Goal: Transaction & Acquisition: Subscribe to service/newsletter

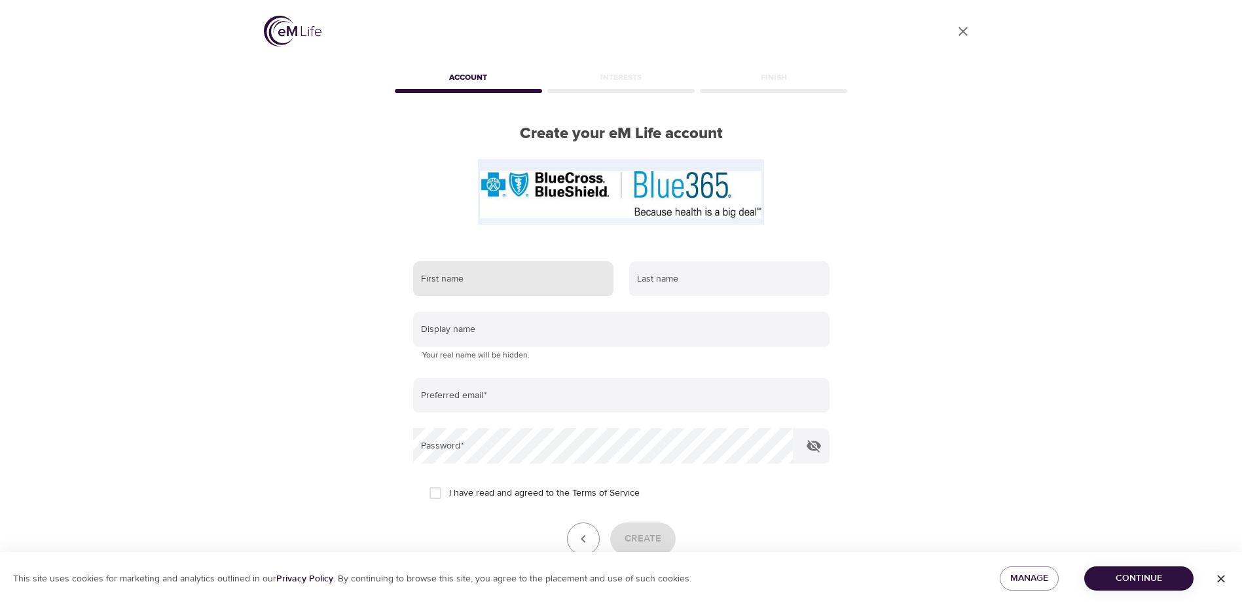
click at [492, 272] on input "text" at bounding box center [513, 278] width 200 height 35
type input "[PERSON_NAME]"
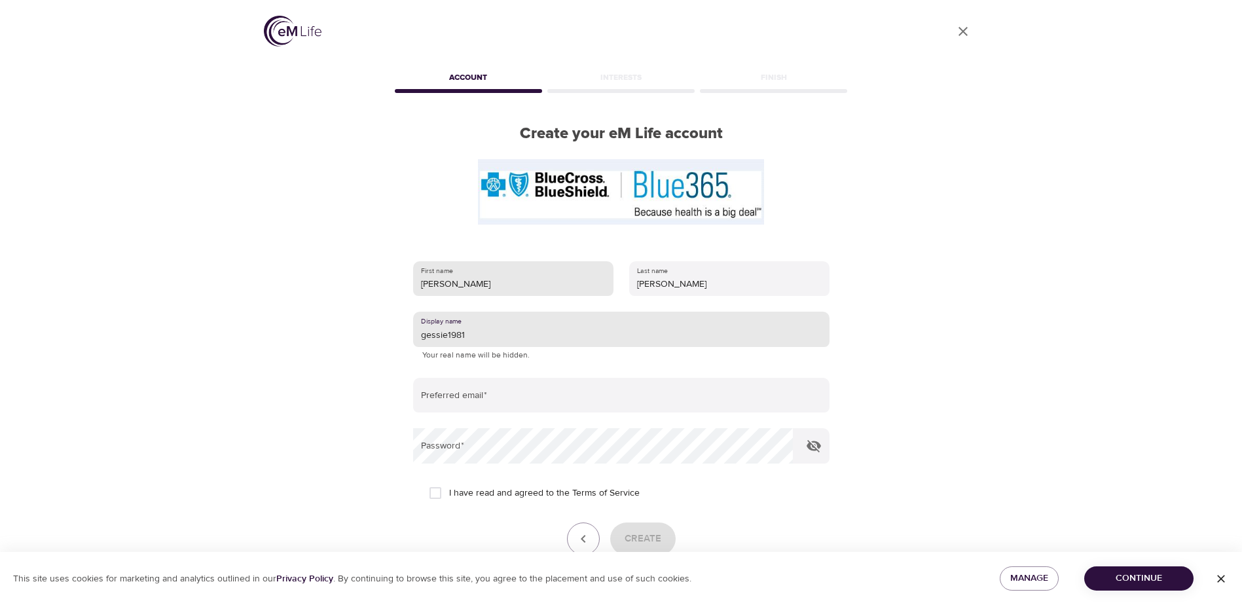
type input "gessie1981"
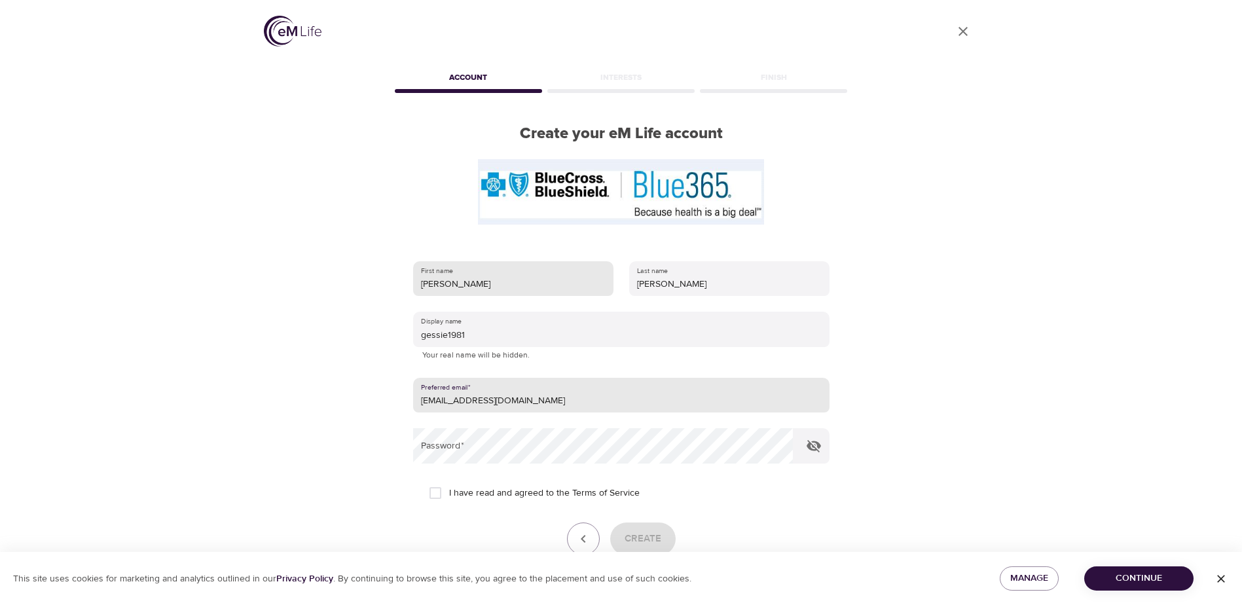
type input "[EMAIL_ADDRESS][DOMAIN_NAME]"
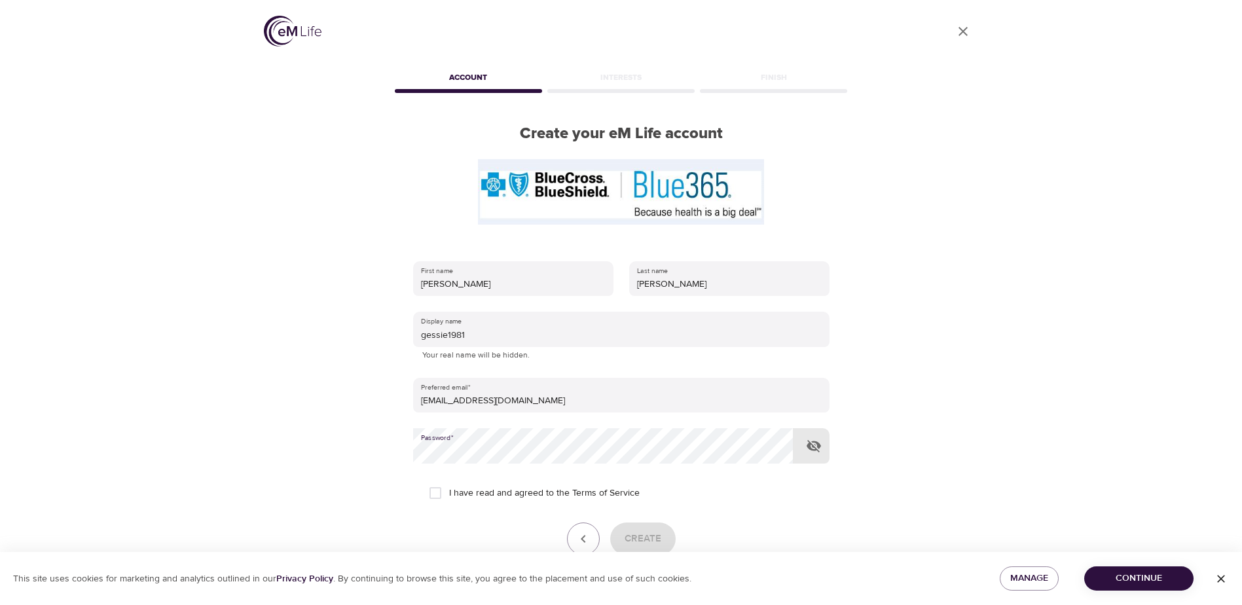
click at [433, 492] on input "I have read and agreed to the Terms of Service" at bounding box center [436, 493] width 28 height 28
checkbox input "true"
click at [664, 530] on button "Create" at bounding box center [642, 539] width 65 height 33
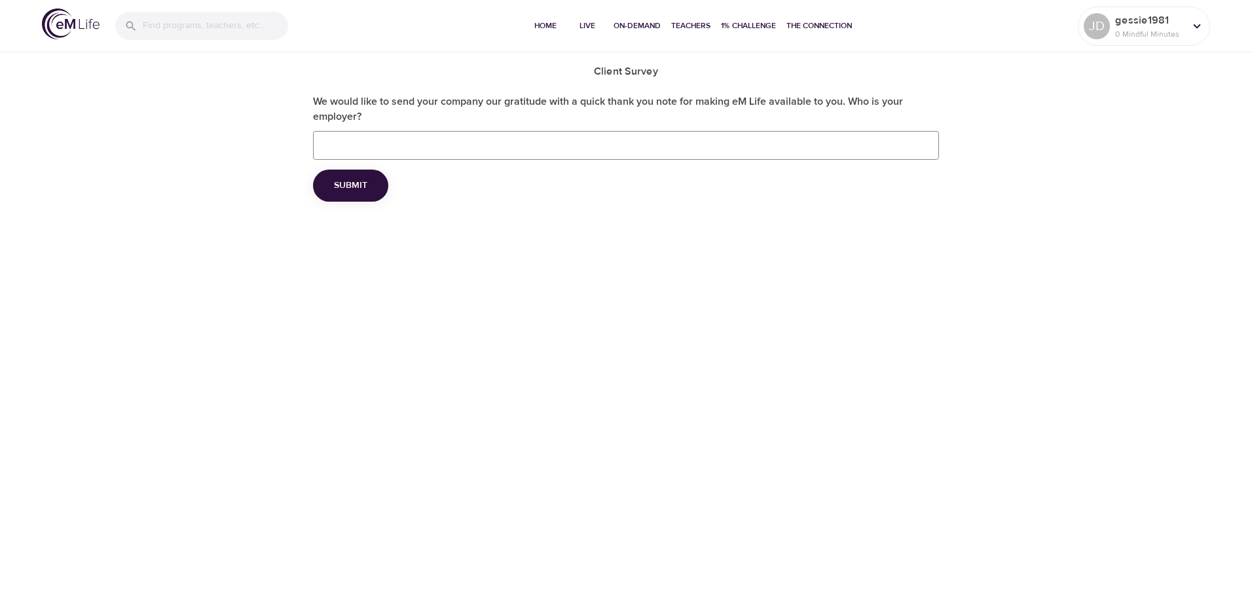
click at [560, 139] on input "We would like to send your company our gratitude with a quick thank you note fo…" at bounding box center [626, 145] width 626 height 29
type input "Department of Veterans Affairs"
click at [364, 194] on button "Submit" at bounding box center [350, 186] width 75 height 32
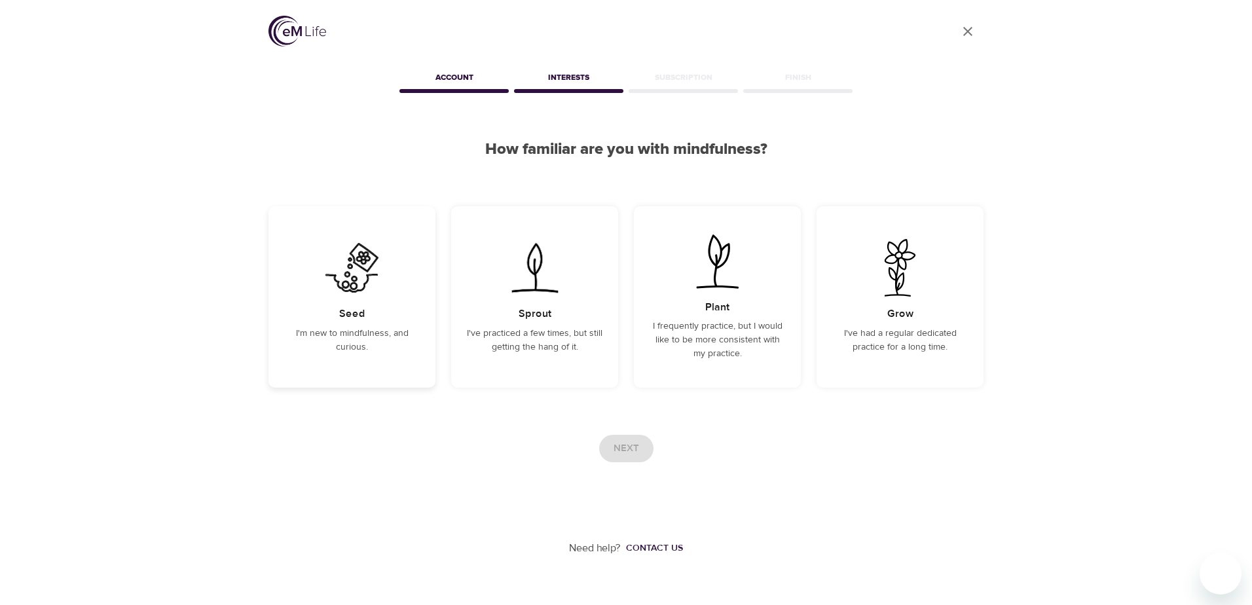
click at [361, 350] on p "I'm new to mindfulness, and curious." at bounding box center [352, 341] width 136 height 28
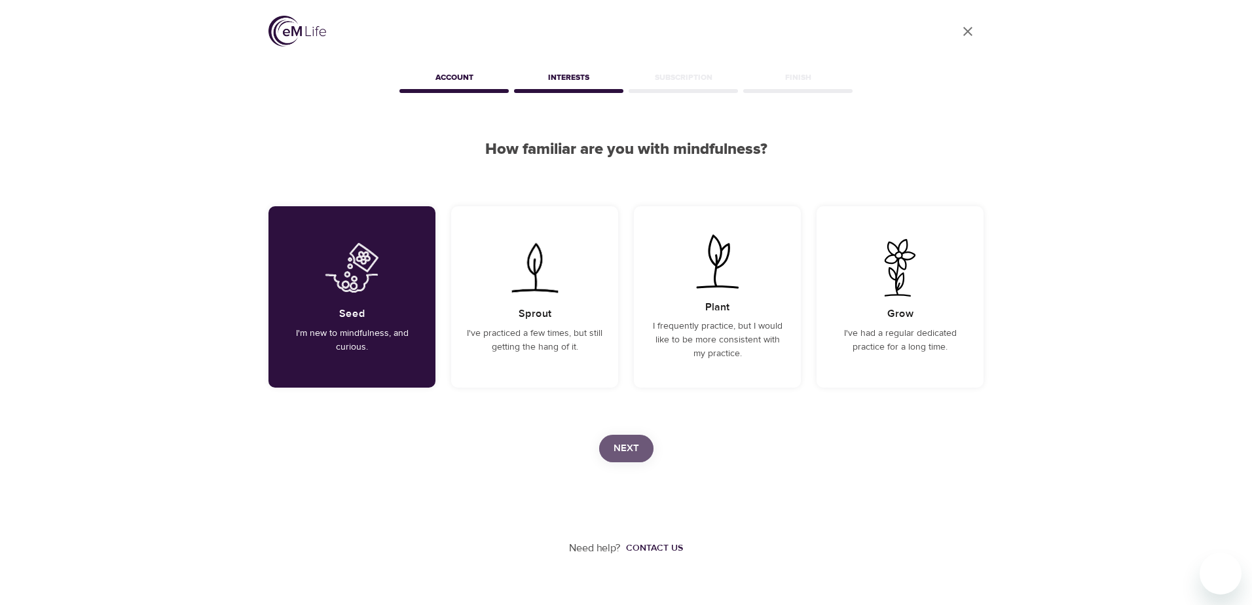
click at [634, 444] on span "Next" at bounding box center [627, 448] width 26 height 17
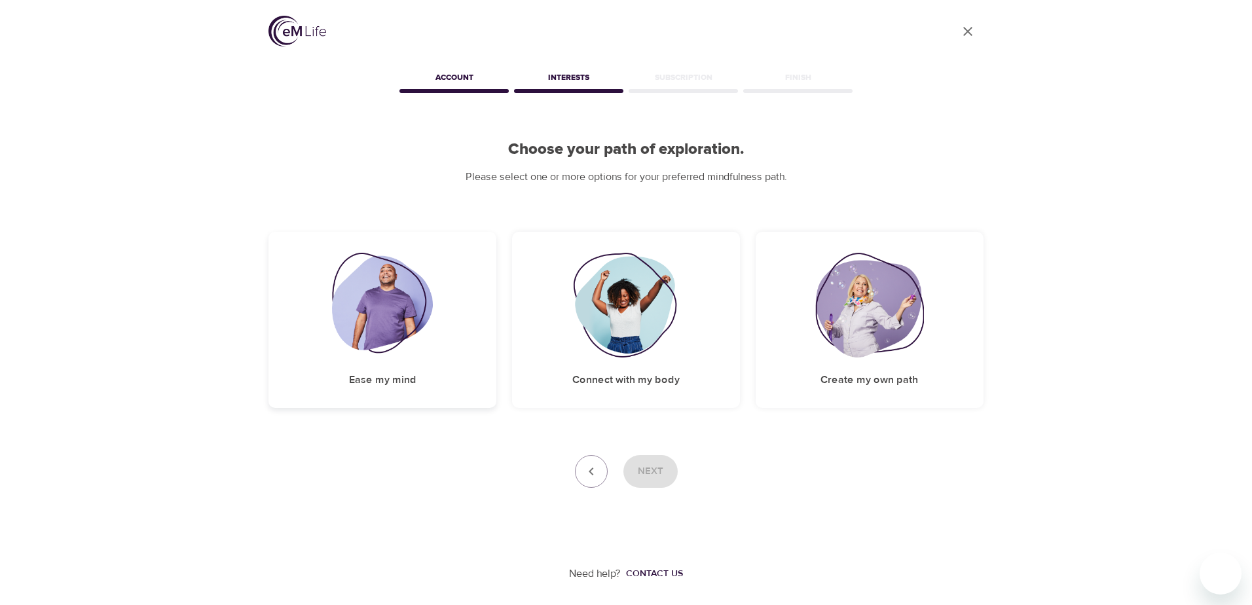
click at [380, 343] on img at bounding box center [383, 305] width 102 height 105
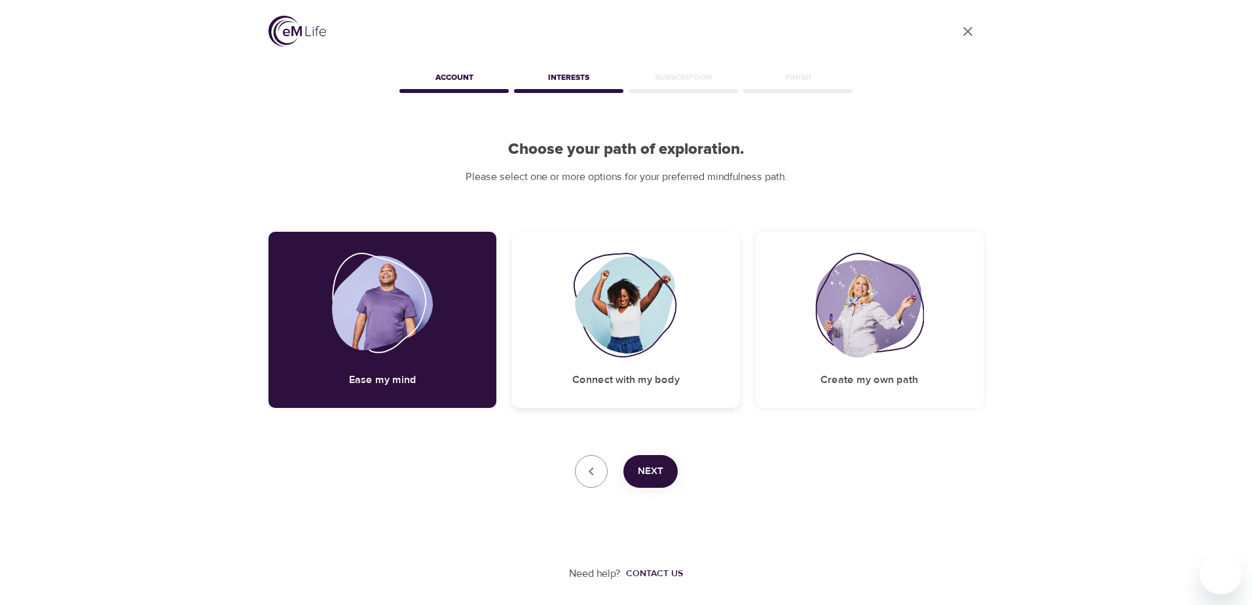
click at [621, 345] on img at bounding box center [626, 305] width 106 height 105
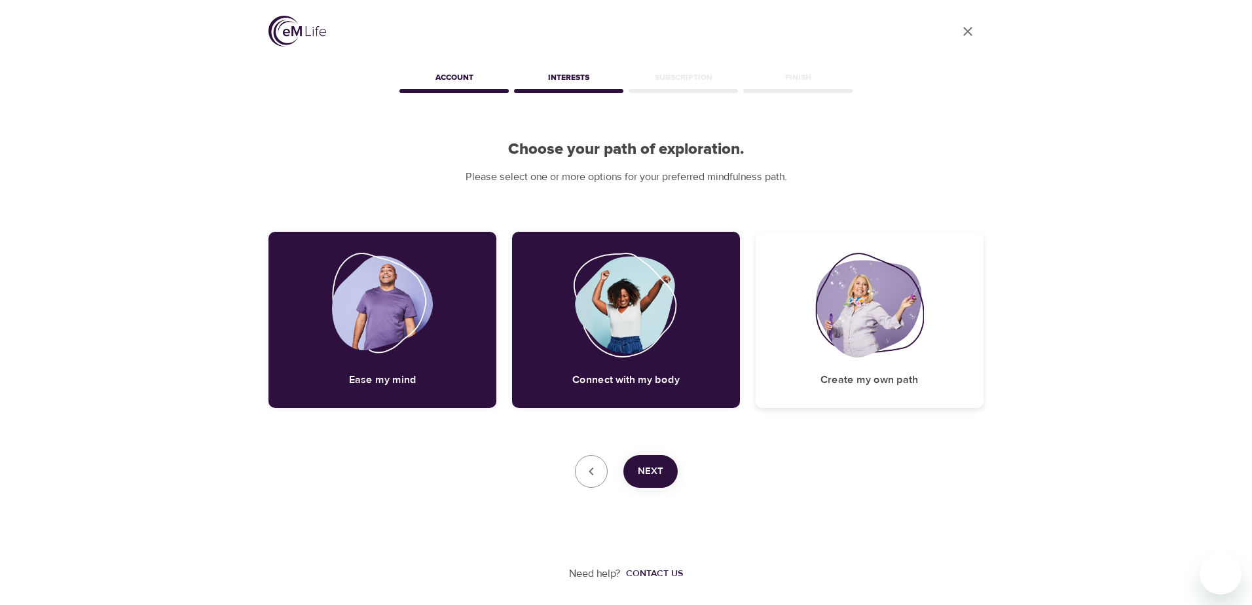
click at [863, 324] on img at bounding box center [869, 305] width 109 height 105
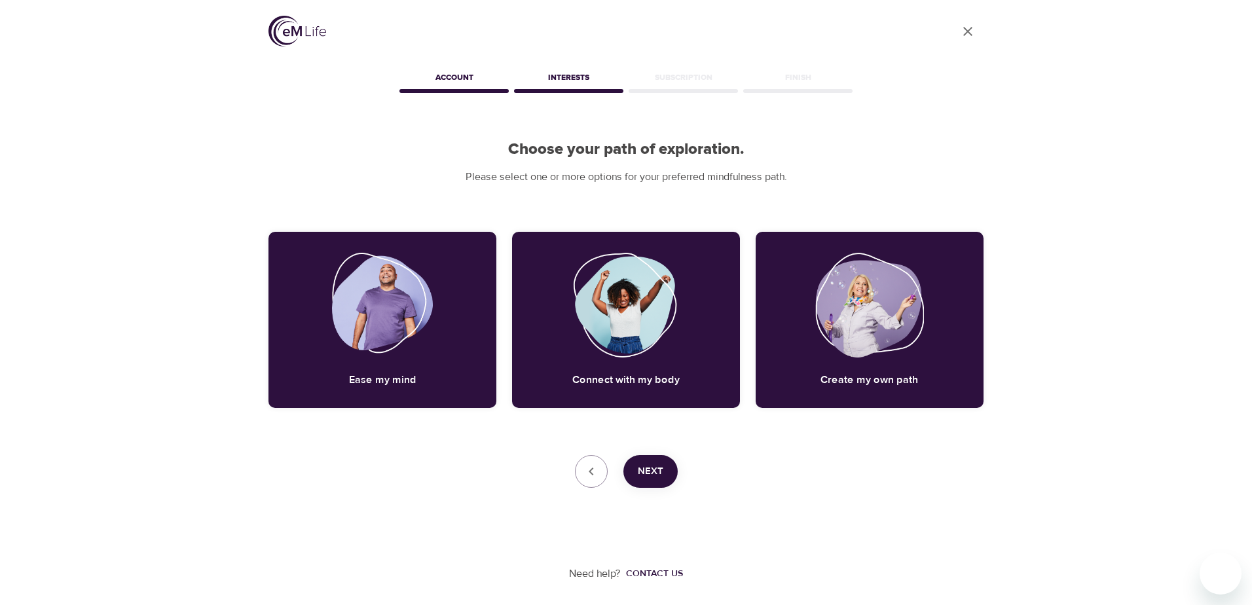
click at [646, 476] on span "Next" at bounding box center [651, 471] width 26 height 17
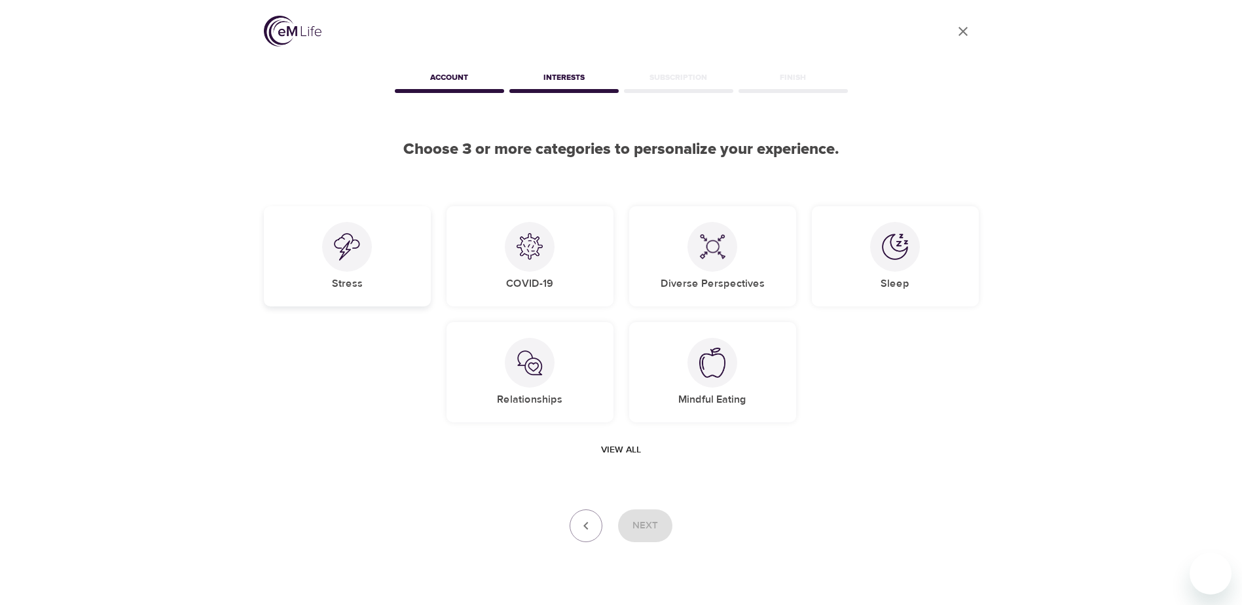
click at [333, 271] on div "Stress" at bounding box center [347, 256] width 167 height 100
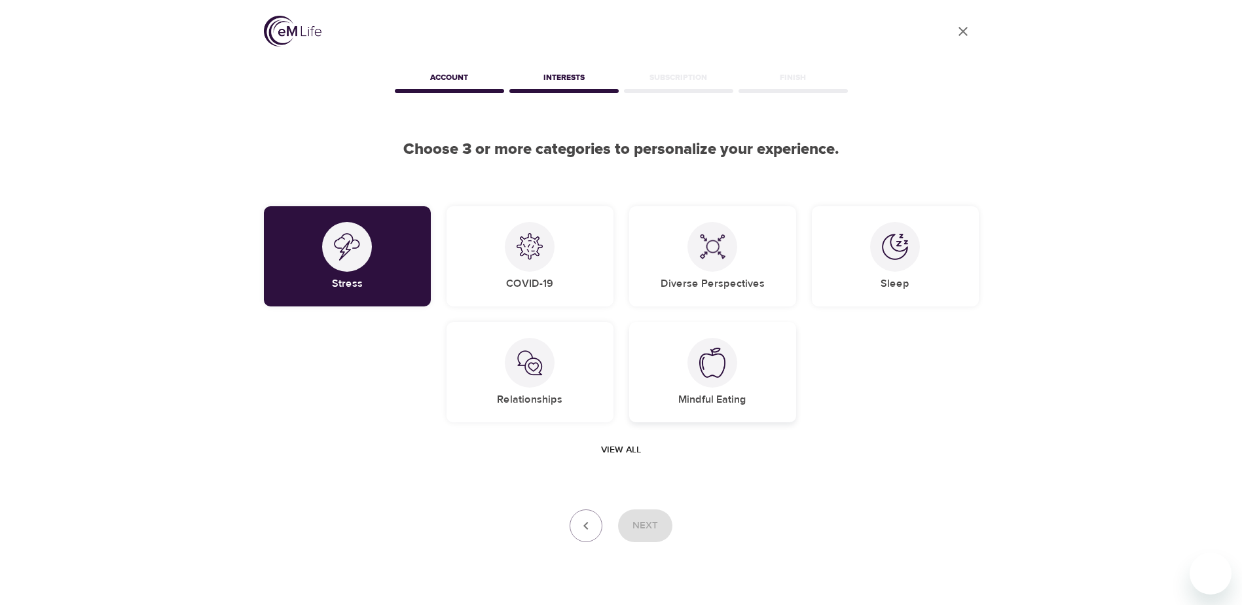
click at [737, 374] on div "Mindful Eating" at bounding box center [712, 372] width 167 height 100
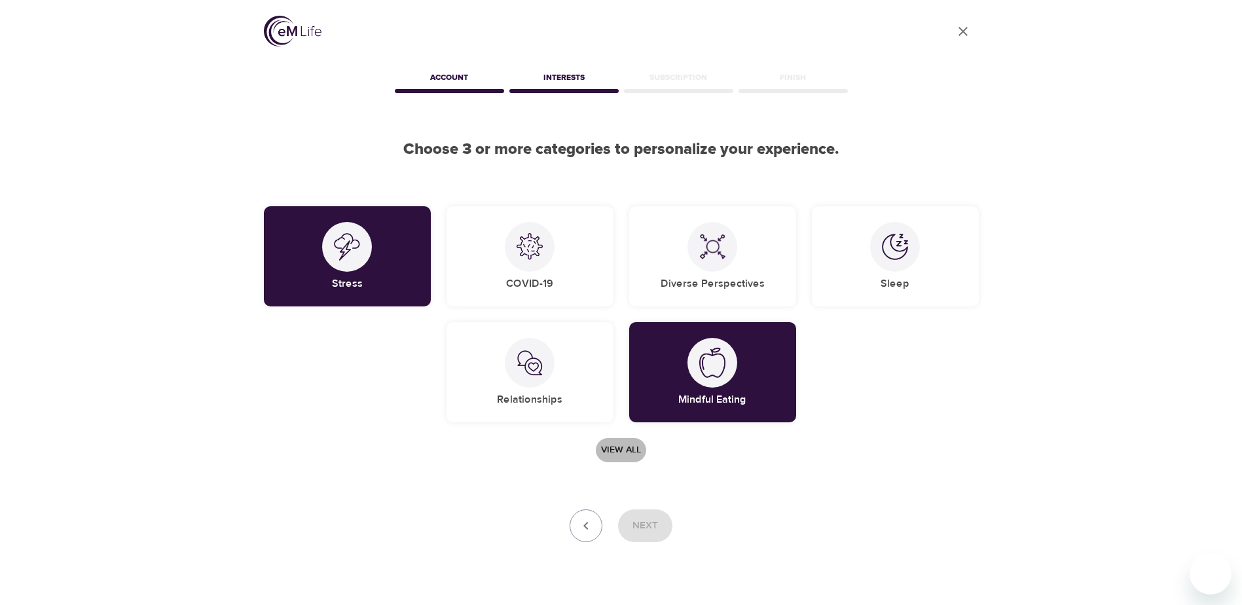
click at [623, 454] on span "View all" at bounding box center [621, 450] width 40 height 16
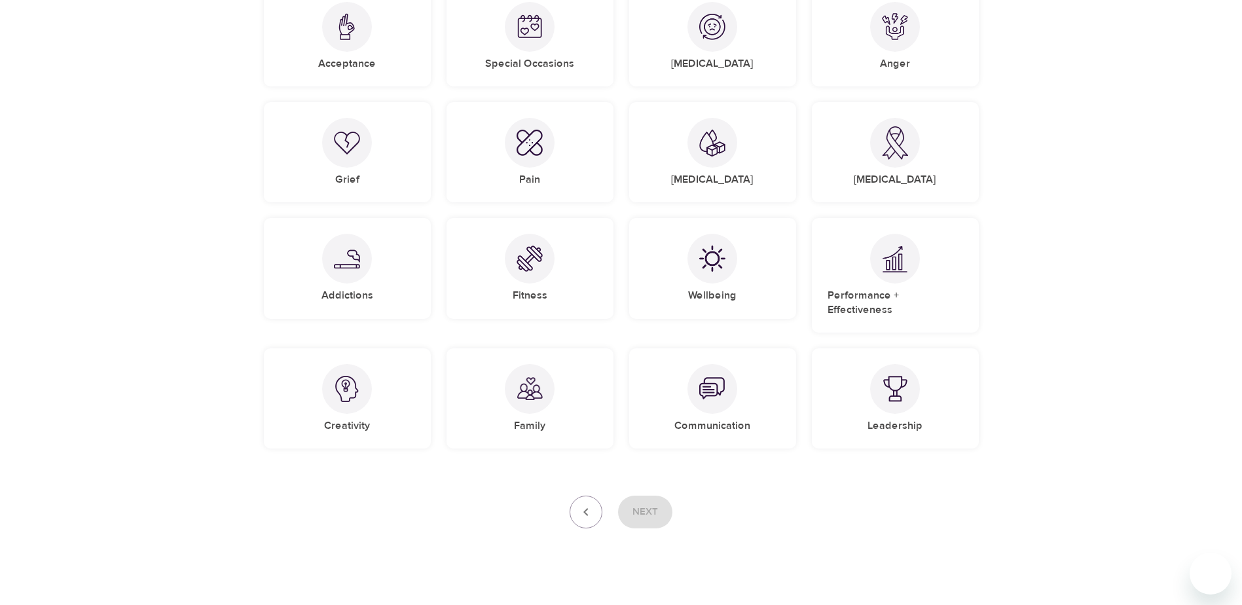
scroll to position [851, 0]
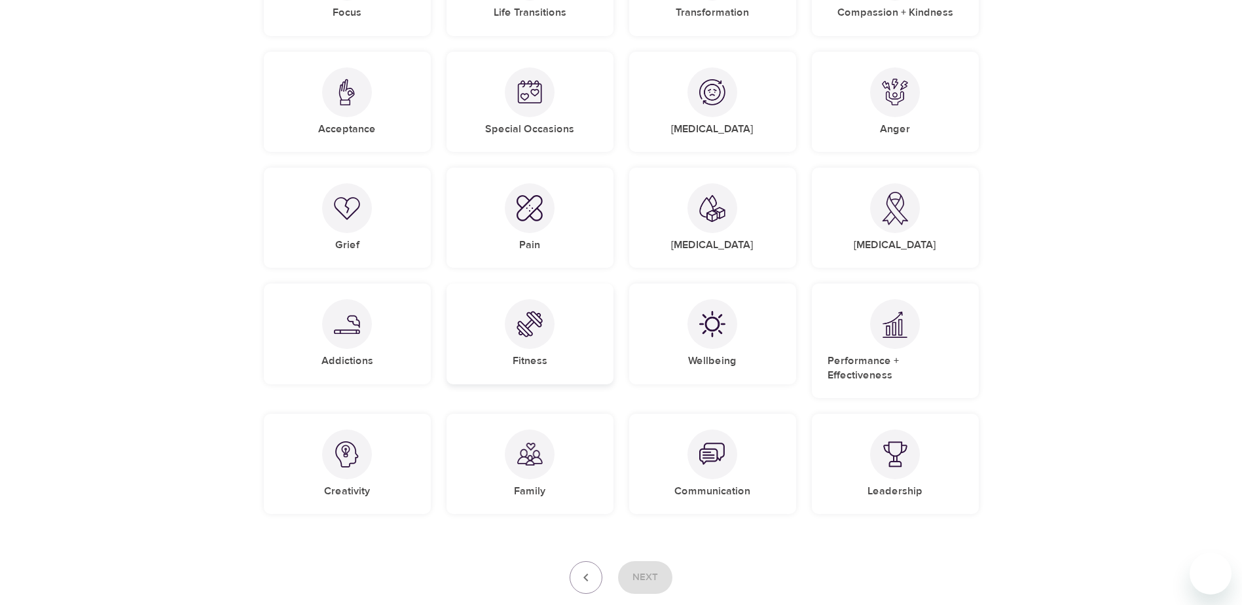
click at [535, 329] on img at bounding box center [530, 324] width 26 height 26
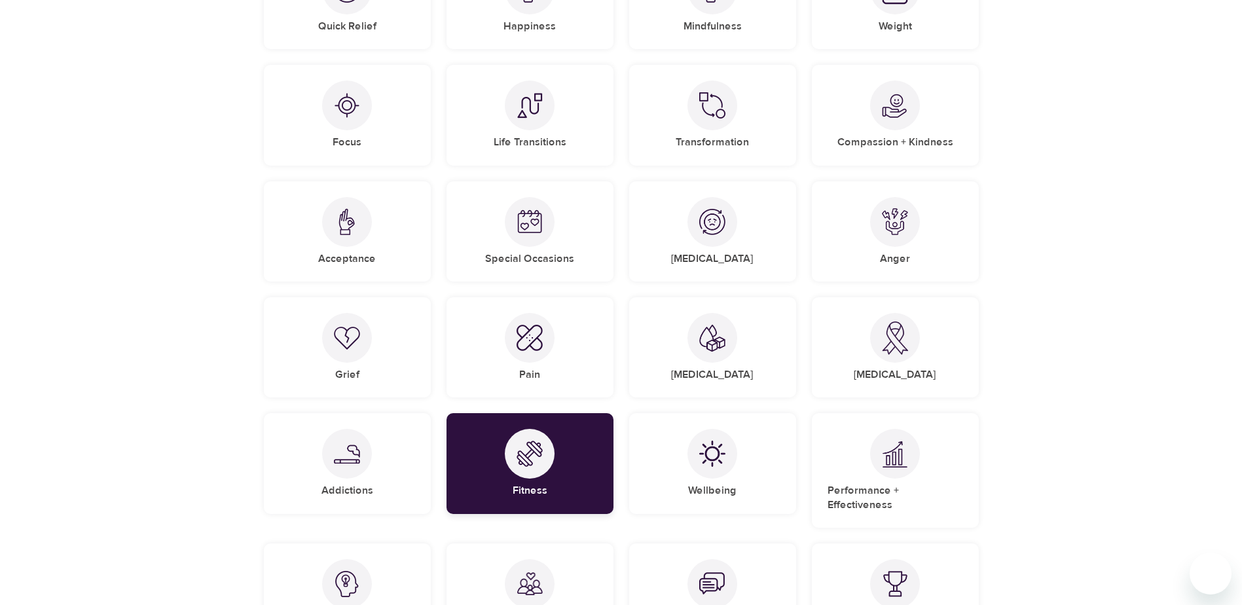
scroll to position [720, 0]
click at [737, 217] on div "[MEDICAL_DATA]" at bounding box center [712, 233] width 167 height 100
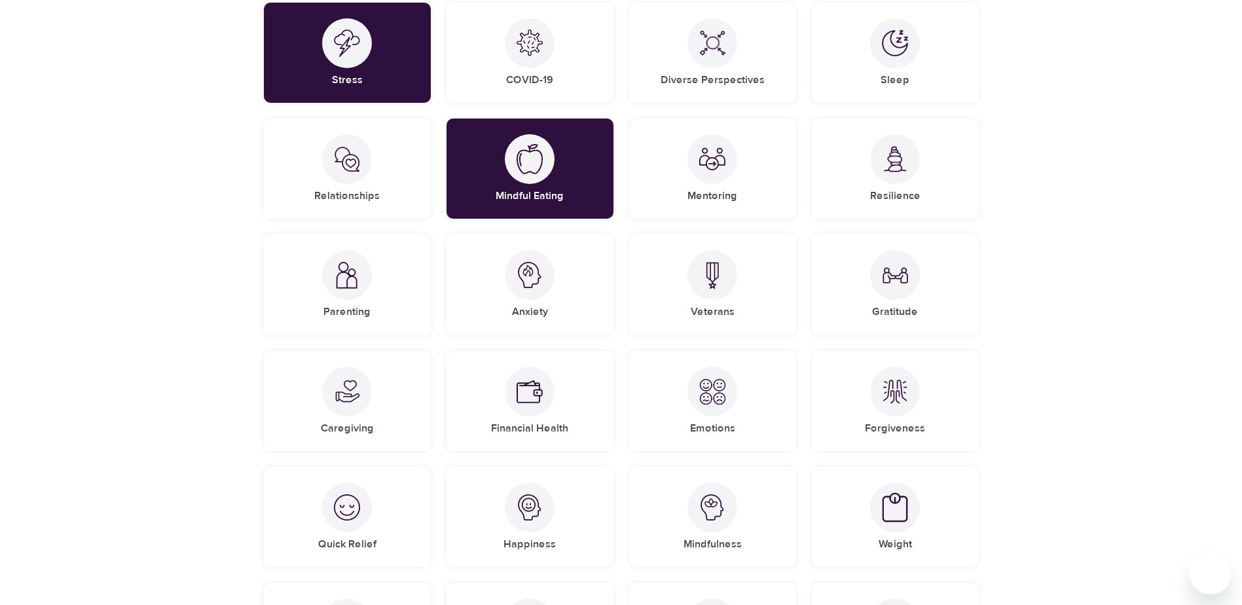
scroll to position [196, 0]
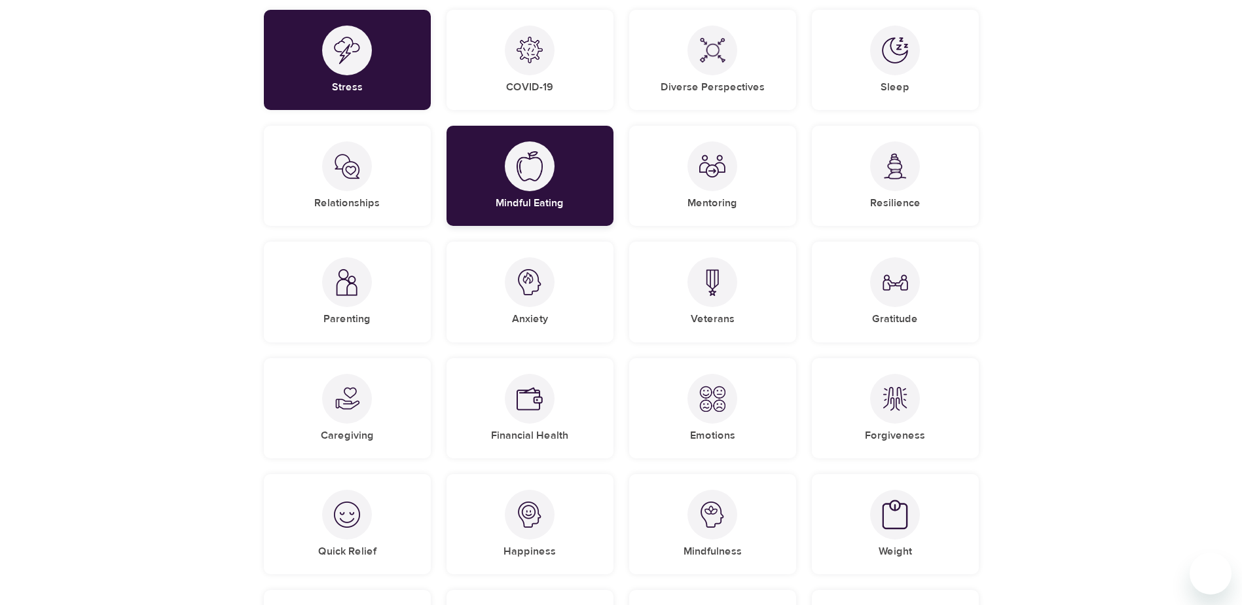
click at [522, 215] on div "Mindful Eating" at bounding box center [530, 176] width 167 height 100
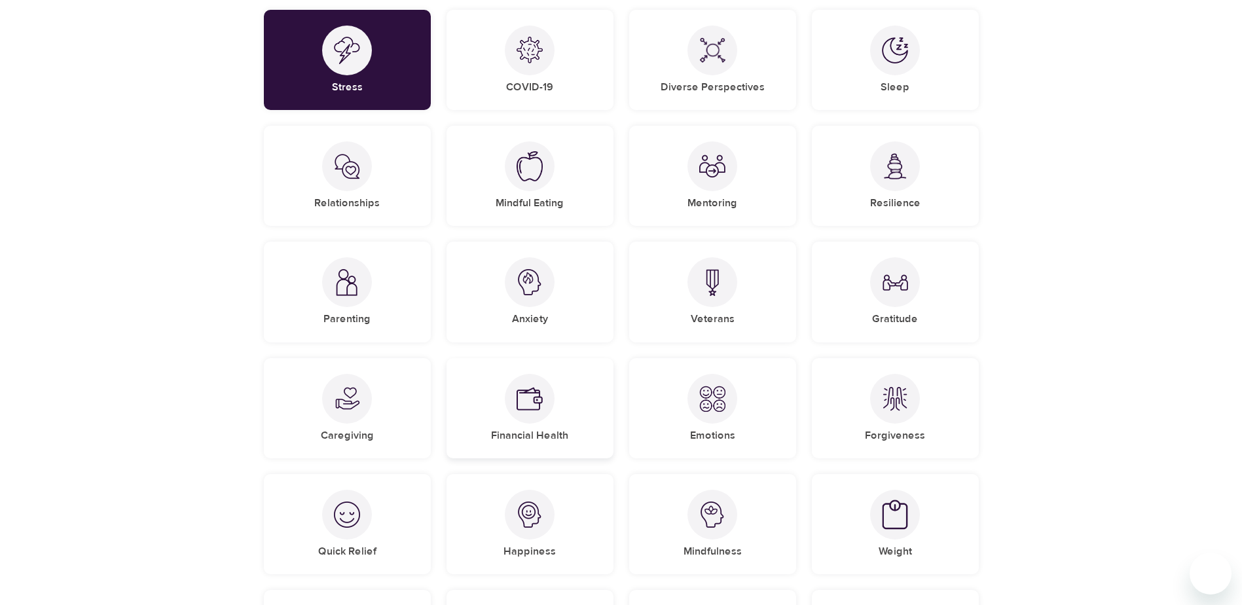
click at [546, 421] on div "Financial Health" at bounding box center [530, 408] width 167 height 100
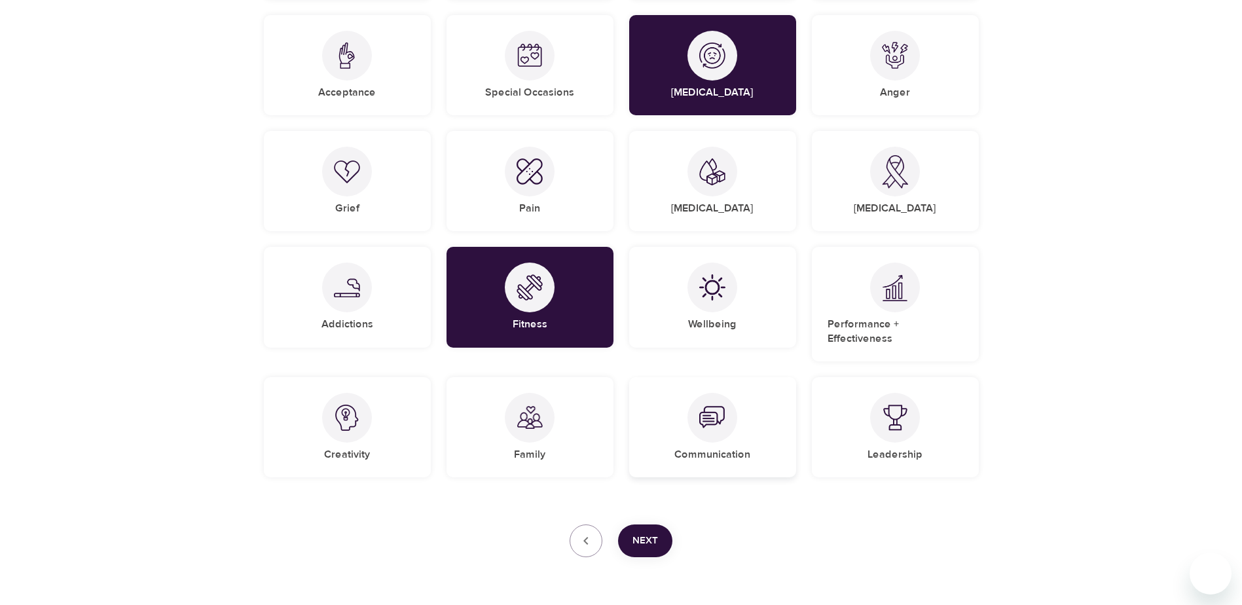
scroll to position [920, 0]
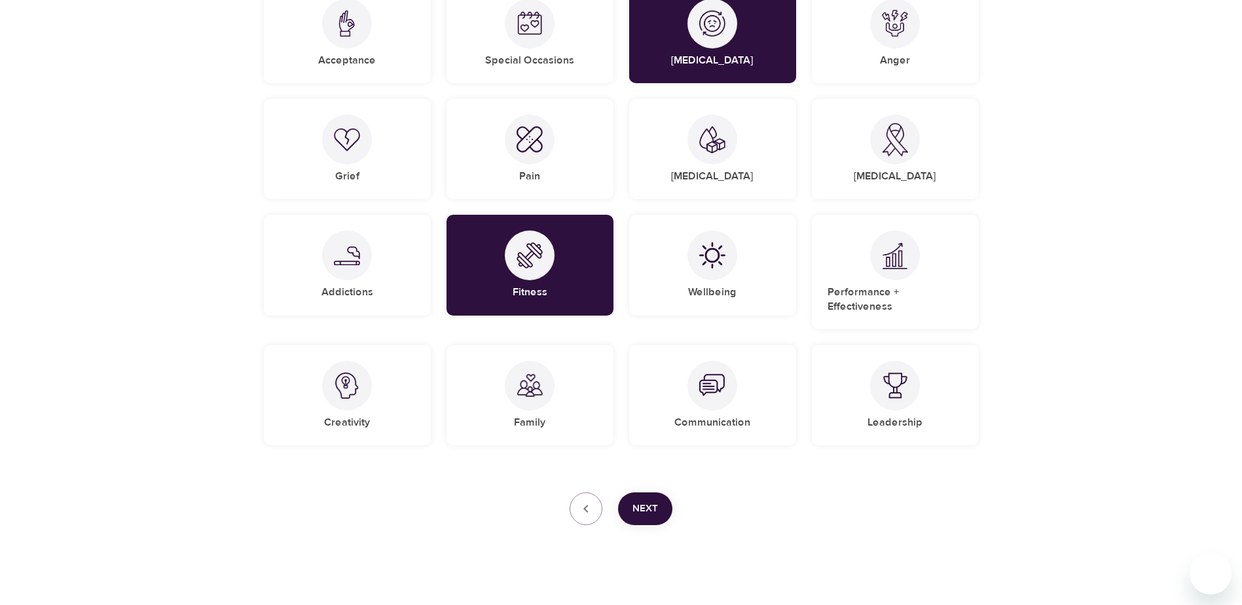
click at [654, 505] on button "Next" at bounding box center [645, 508] width 54 height 33
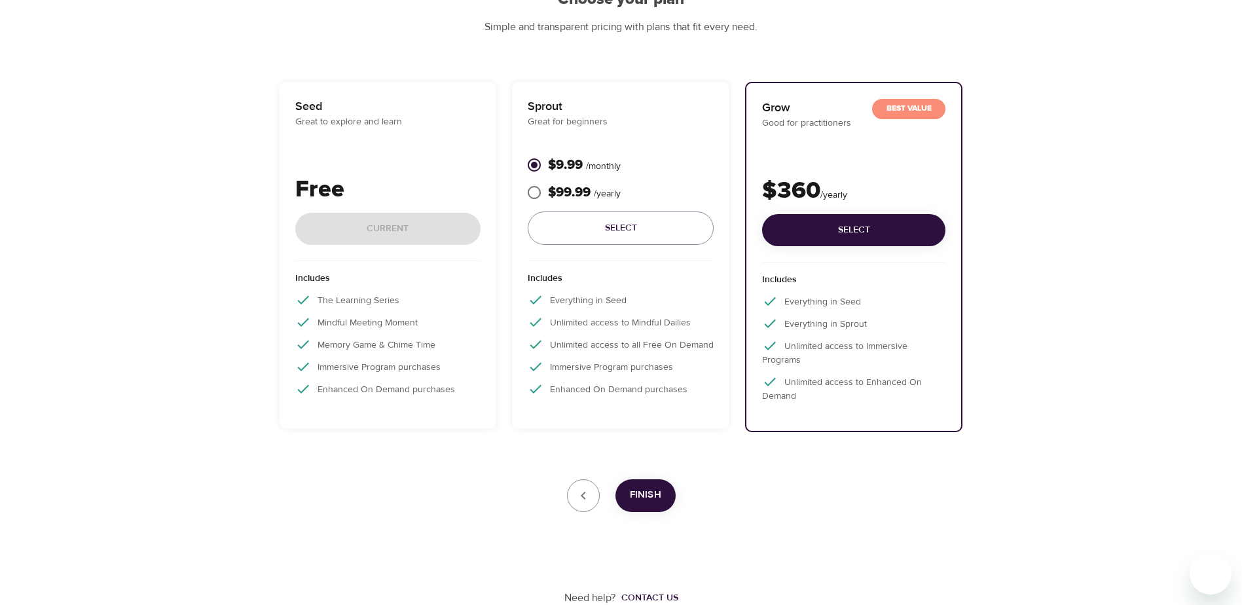
scroll to position [150, 0]
click at [339, 339] on p "Memory Game & Chime Time" at bounding box center [388, 345] width 186 height 16
click at [392, 308] on div "Includes The Learning Series Mindful Meeting Moment Memory Game & Chime Time Im…" at bounding box center [388, 337] width 186 height 153
click at [382, 334] on div "Includes The Learning Series Mindful Meeting Moment Memory Game & Chime Time Im…" at bounding box center [388, 337] width 186 height 153
click at [616, 342] on p "Unlimited access to all Free On Demand" at bounding box center [621, 345] width 186 height 16
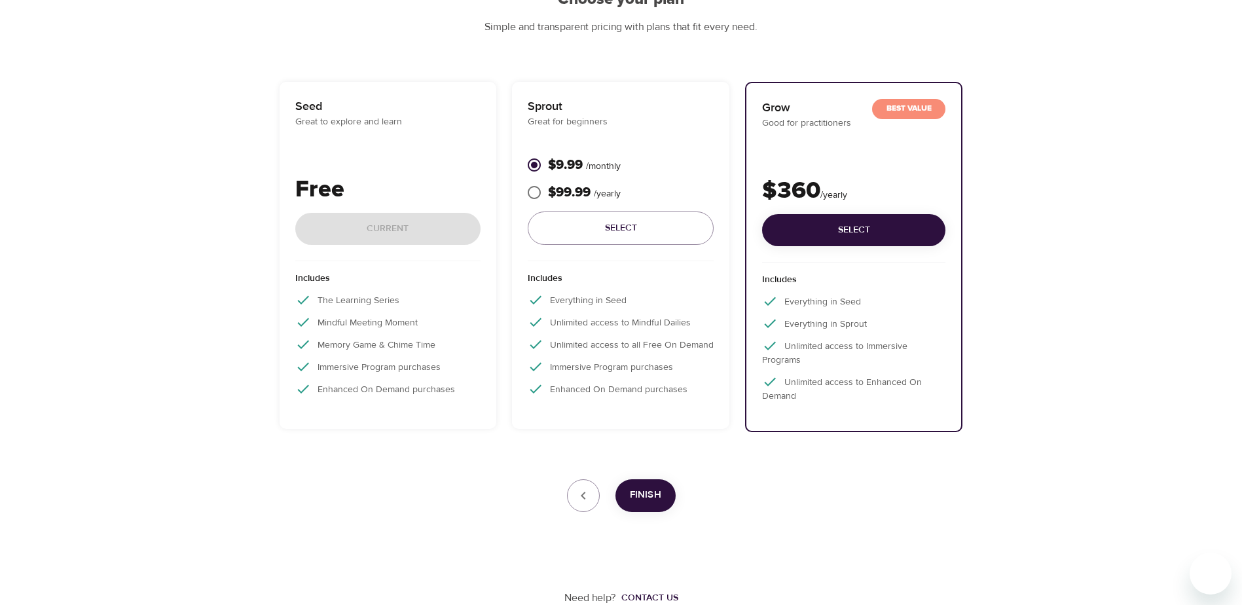
click at [386, 229] on div "Free Current" at bounding box center [388, 216] width 186 height 89
click at [644, 500] on span "Finish" at bounding box center [645, 495] width 31 height 17
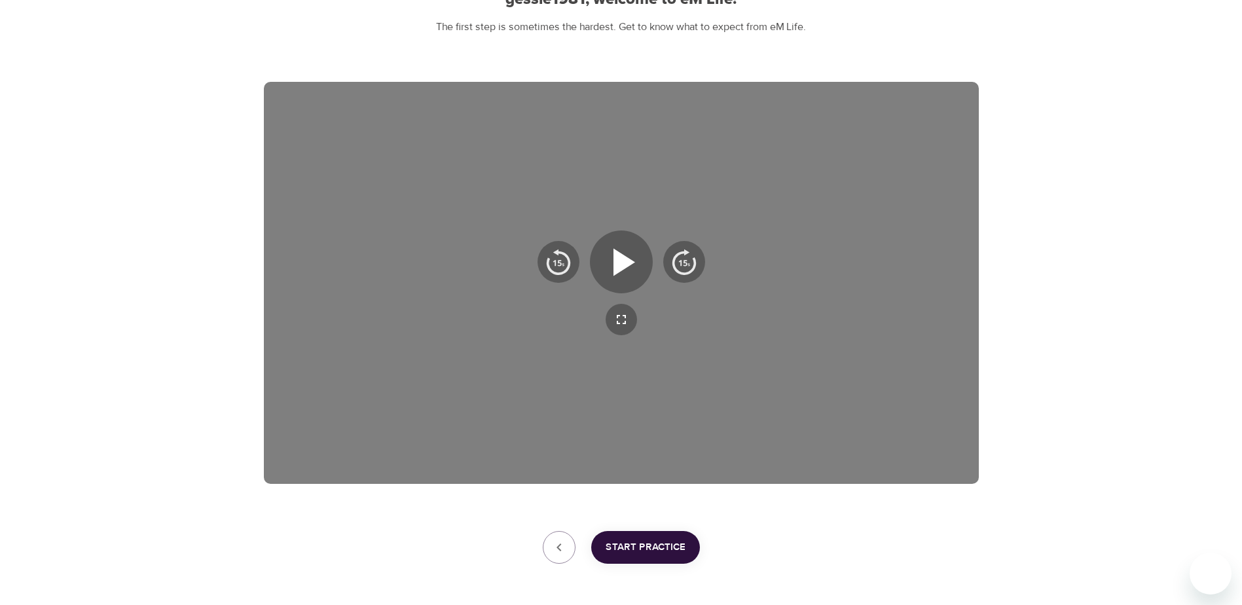
scroll to position [202, 0]
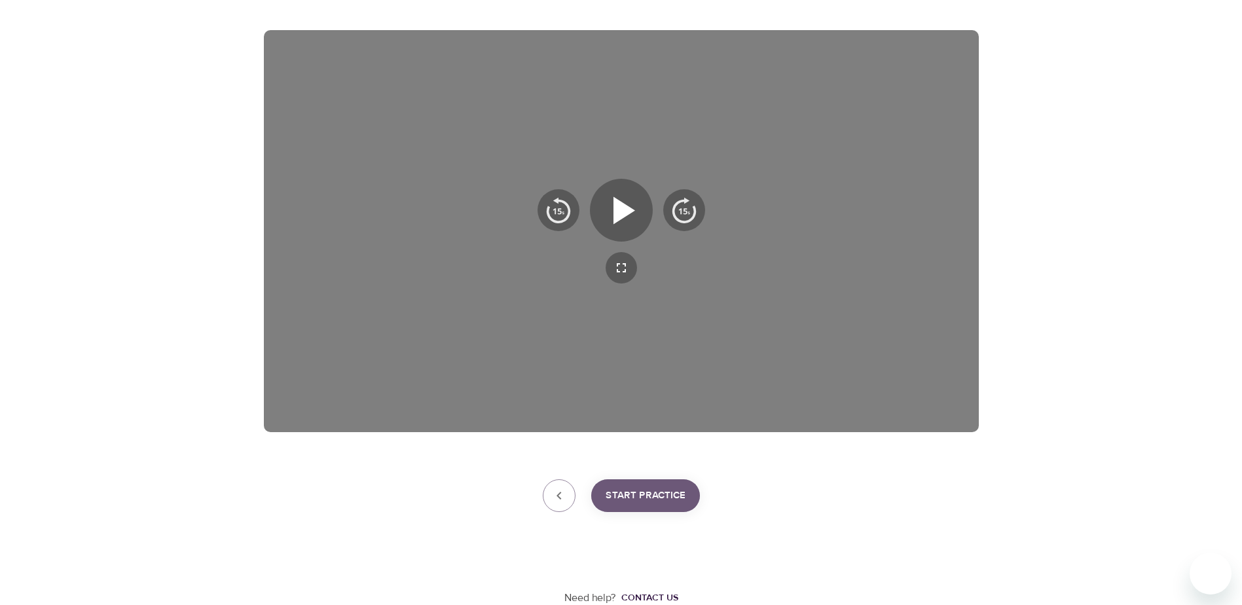
click at [644, 500] on span "Start Practice" at bounding box center [646, 495] width 80 height 17
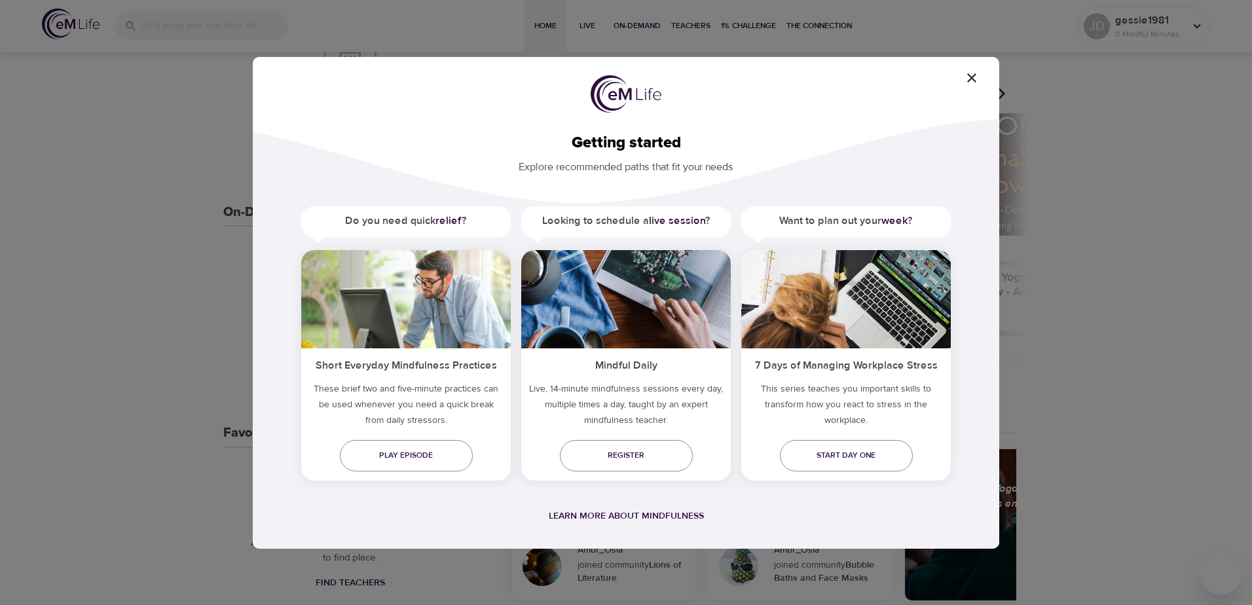
drag, startPoint x: 975, startPoint y: 78, endPoint x: 964, endPoint y: 90, distance: 16.2
click at [975, 78] on icon "button" at bounding box center [972, 78] width 16 height 16
